Goal: Book appointment/travel/reservation

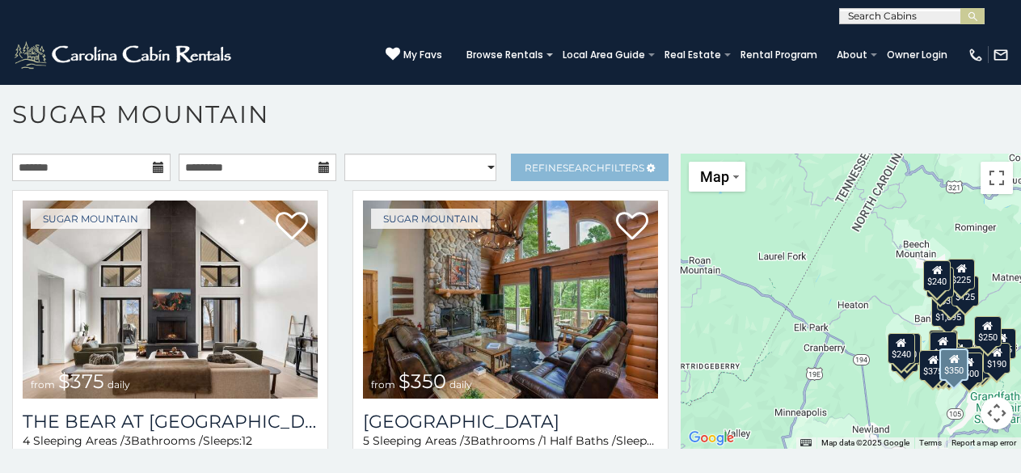
scroll to position [55, 0]
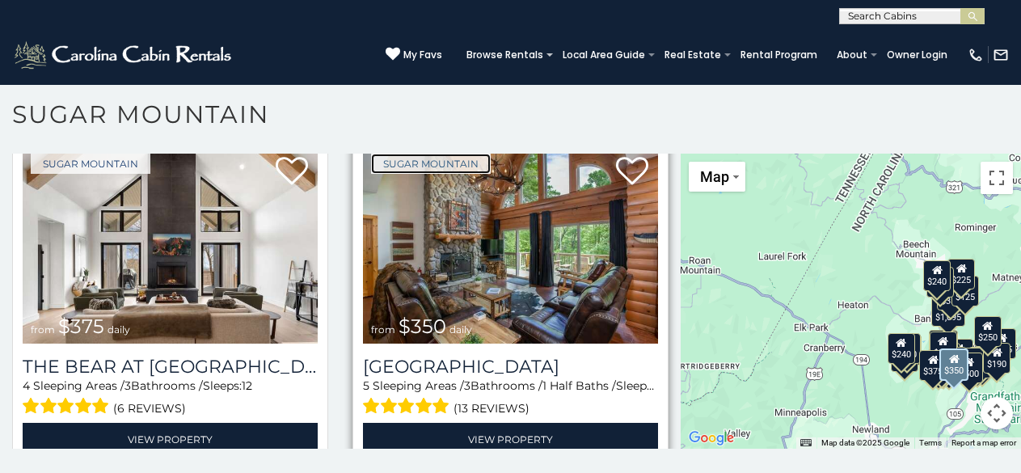
click at [377, 160] on link "Sugar Mountain" at bounding box center [431, 164] width 120 height 20
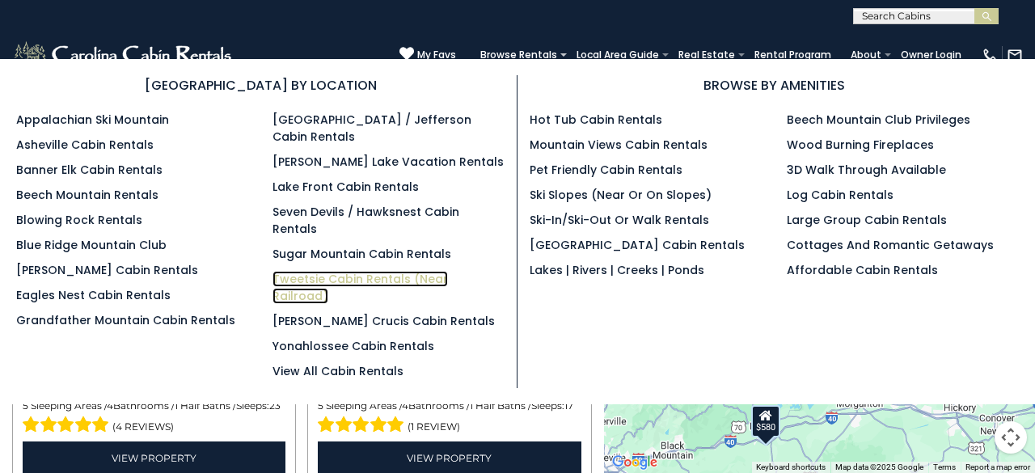
click at [290, 277] on link "Tweetsie Cabin Rentals (Near Railroad)" at bounding box center [361, 287] width 176 height 33
